Goal: Task Accomplishment & Management: Manage account settings

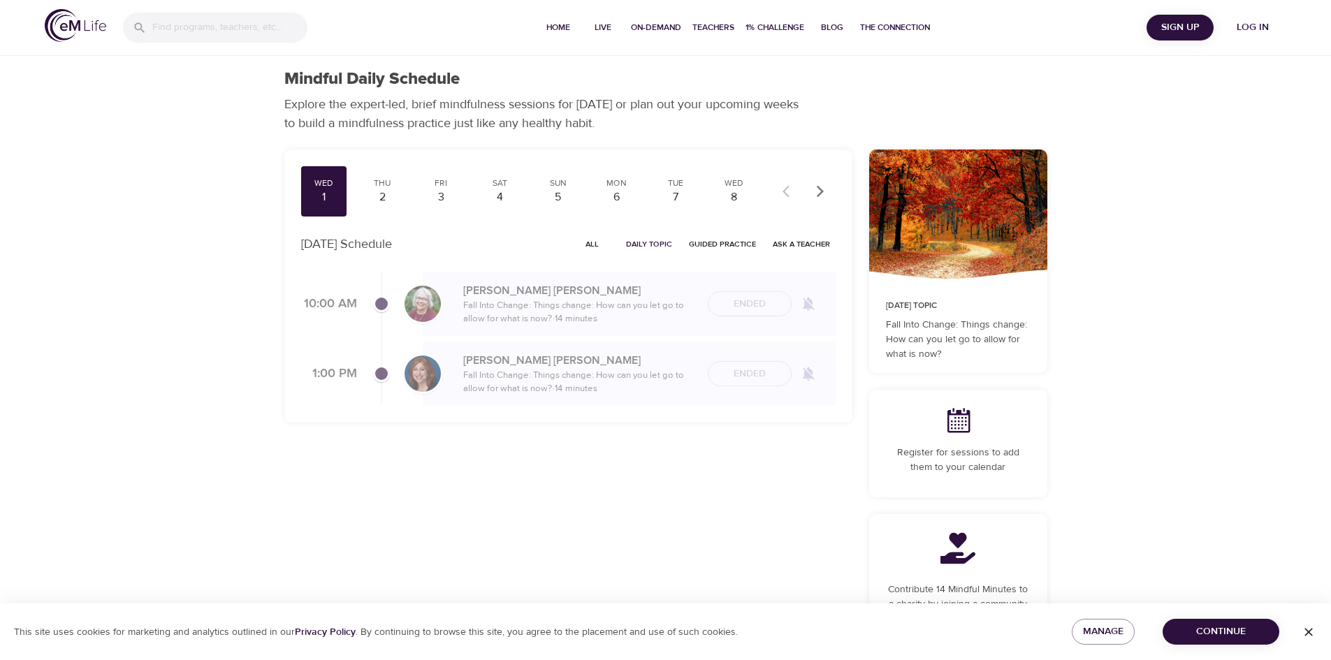
click at [1241, 29] on span "Log in" at bounding box center [1253, 27] width 56 height 17
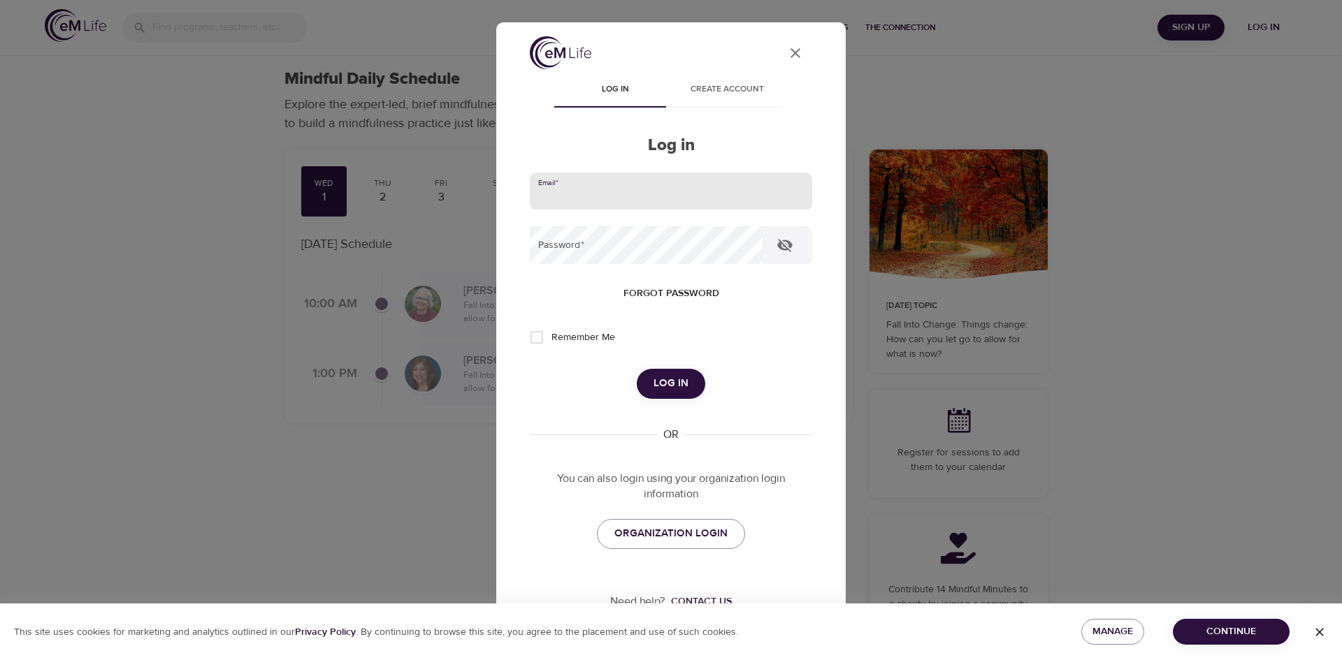
click at [715, 201] on input "email" at bounding box center [671, 192] width 282 height 38
type input "leslie.schneider@cognizant.com"
click at [637, 369] on button "Log in" at bounding box center [671, 383] width 68 height 29
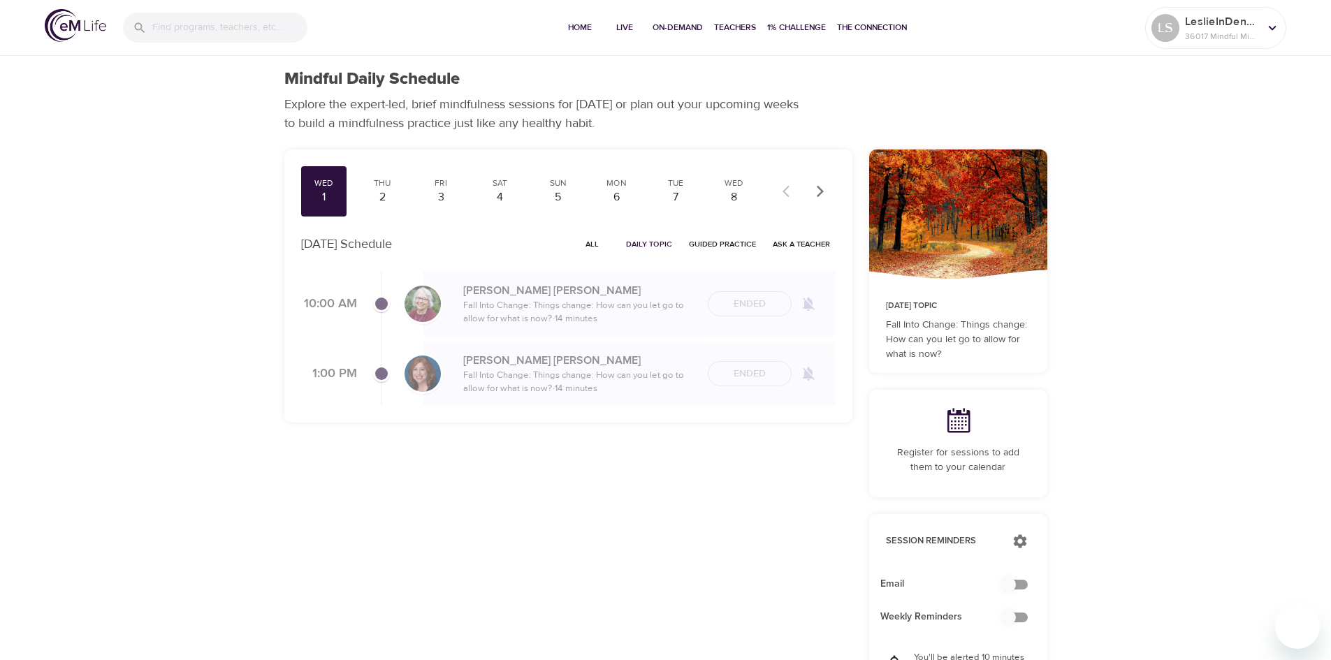
checkbox input "true"
click at [579, 24] on span "Home" at bounding box center [580, 27] width 34 height 15
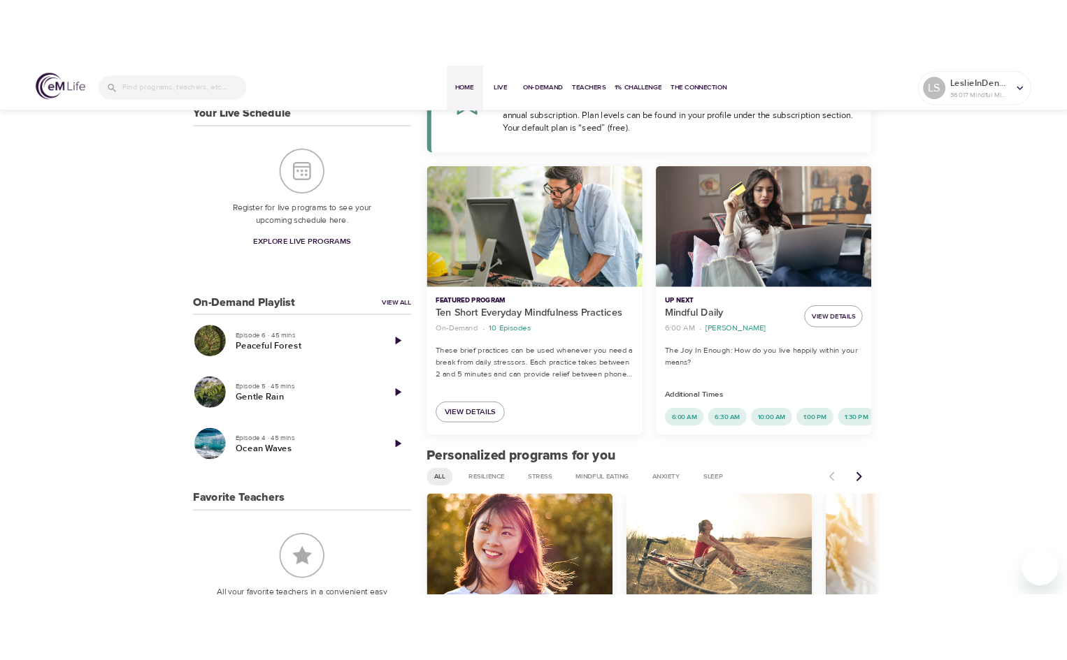
scroll to position [320, 0]
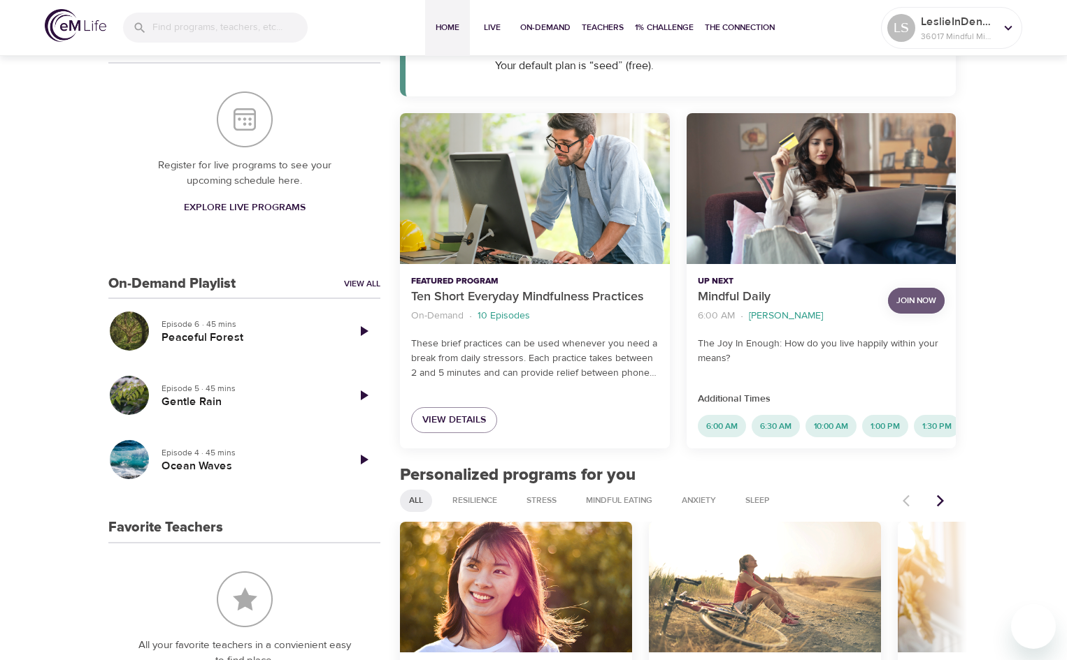
click at [914, 300] on span "Join Now" at bounding box center [916, 301] width 40 height 15
